Goal: Navigation & Orientation: Find specific page/section

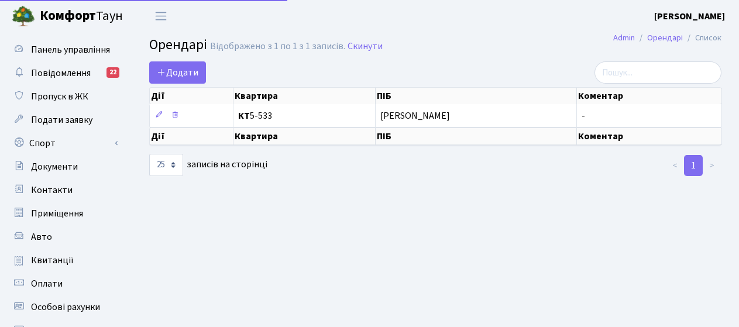
select select "25"
click at [43, 118] on span "Подати заявку" at bounding box center [61, 119] width 61 height 13
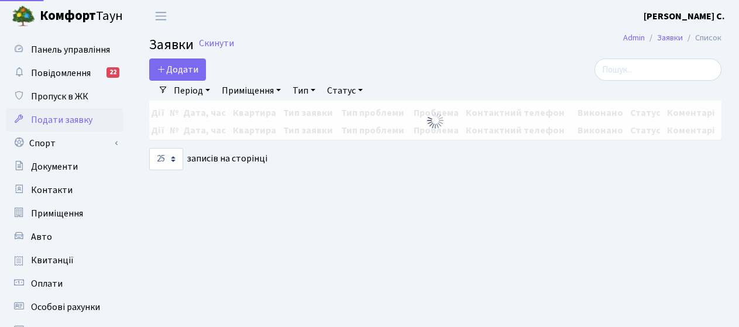
select select "25"
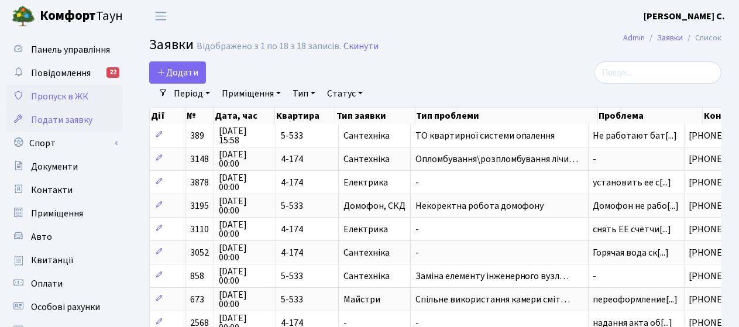
click at [43, 98] on span "Пропуск в ЖК" at bounding box center [59, 96] width 57 height 13
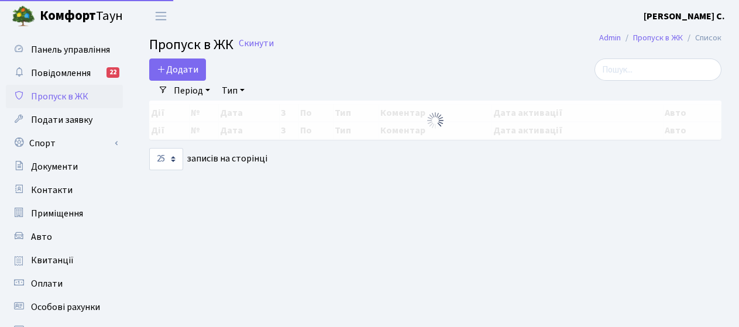
select select "25"
